Goal: Find specific page/section: Find specific page/section

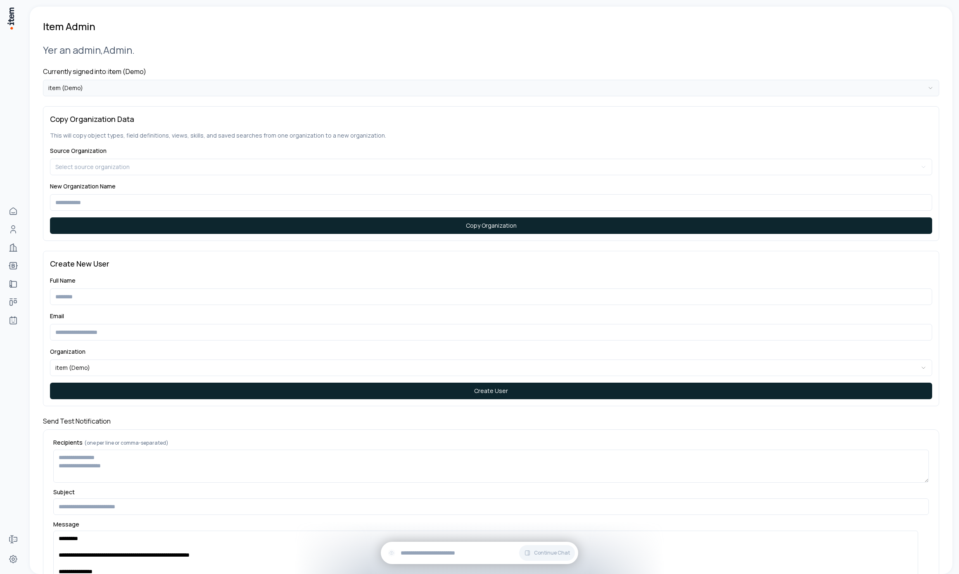
click at [207, 81] on html "**********" at bounding box center [479, 287] width 959 height 574
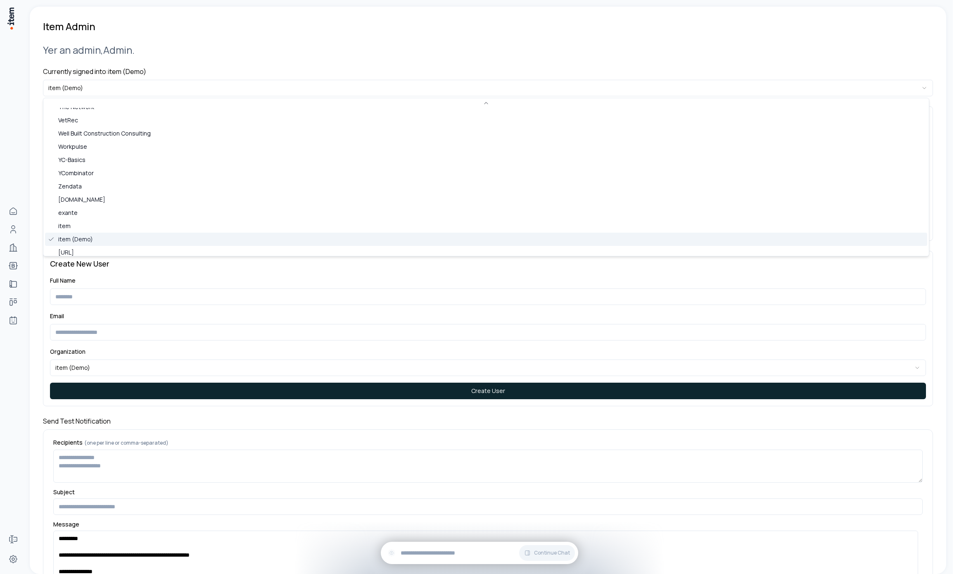
scroll to position [556, 0]
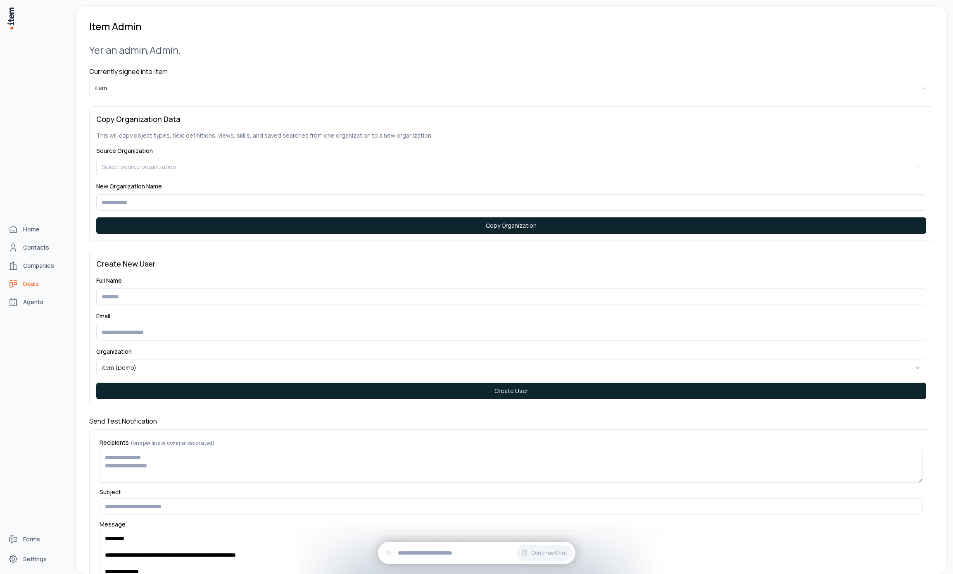
click at [17, 281] on icon "deals" at bounding box center [13, 284] width 10 height 10
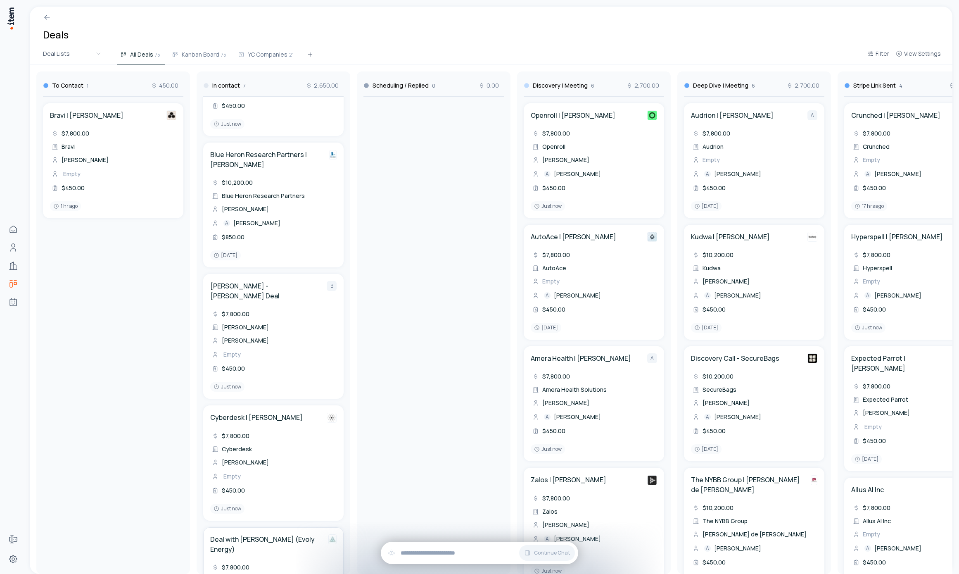
scroll to position [406, 0]
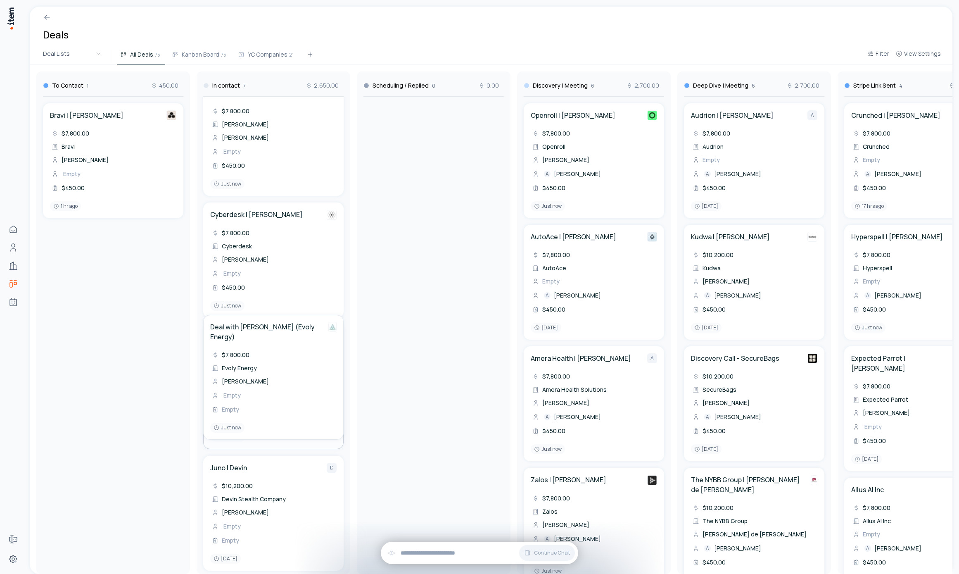
drag, startPoint x: 280, startPoint y: 377, endPoint x: 288, endPoint y: 384, distance: 10.8
click at [288, 384] on div "To Contact 1 450.00 Bravi | [PERSON_NAME] $7,800.00 Bravi Anas Bouassami Empty …" at bounding box center [914, 319] width 1769 height 509
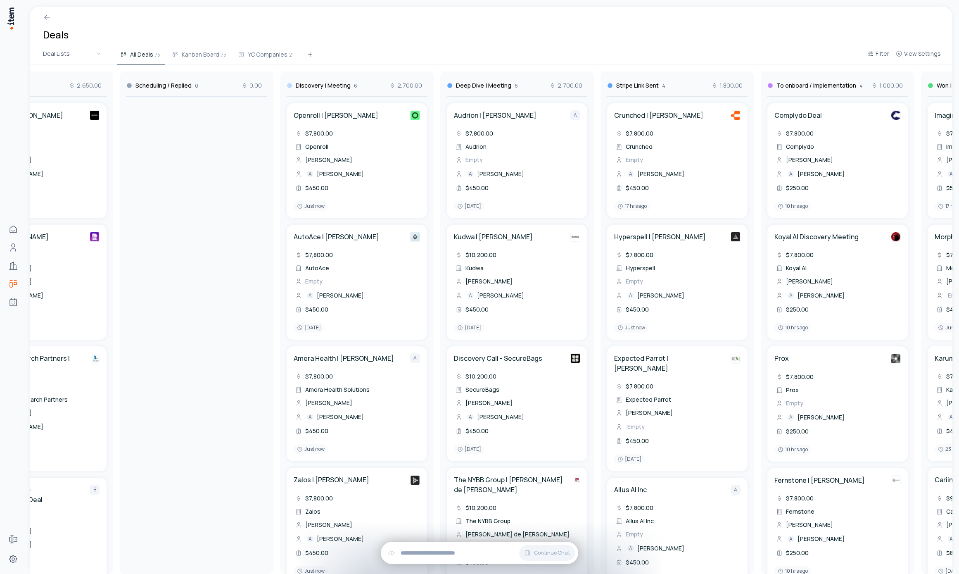
scroll to position [0, 0]
